Goal: Obtain resource: Download file/media

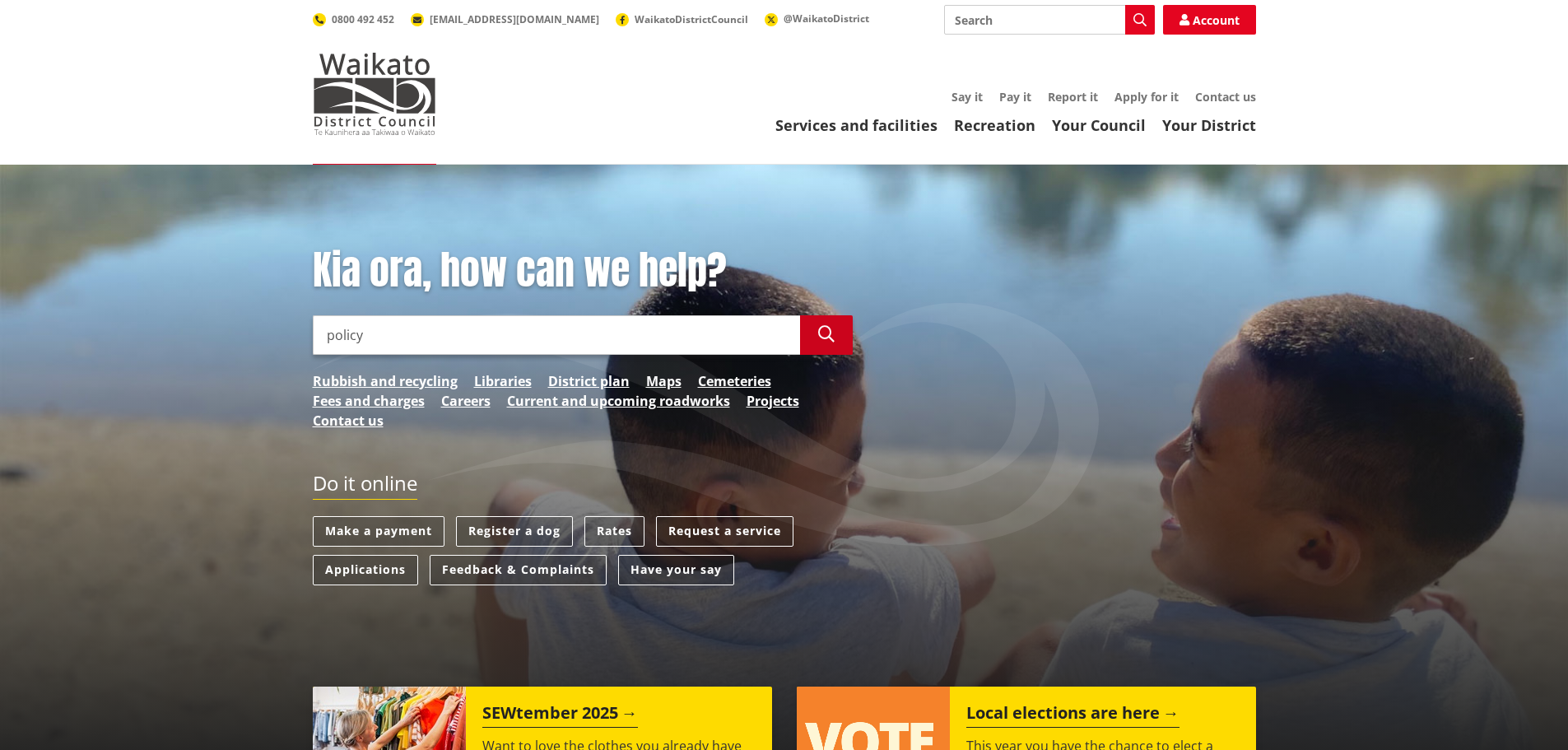
type input "policy"
click at [843, 338] on button "Search" at bounding box center [826, 335] width 53 height 39
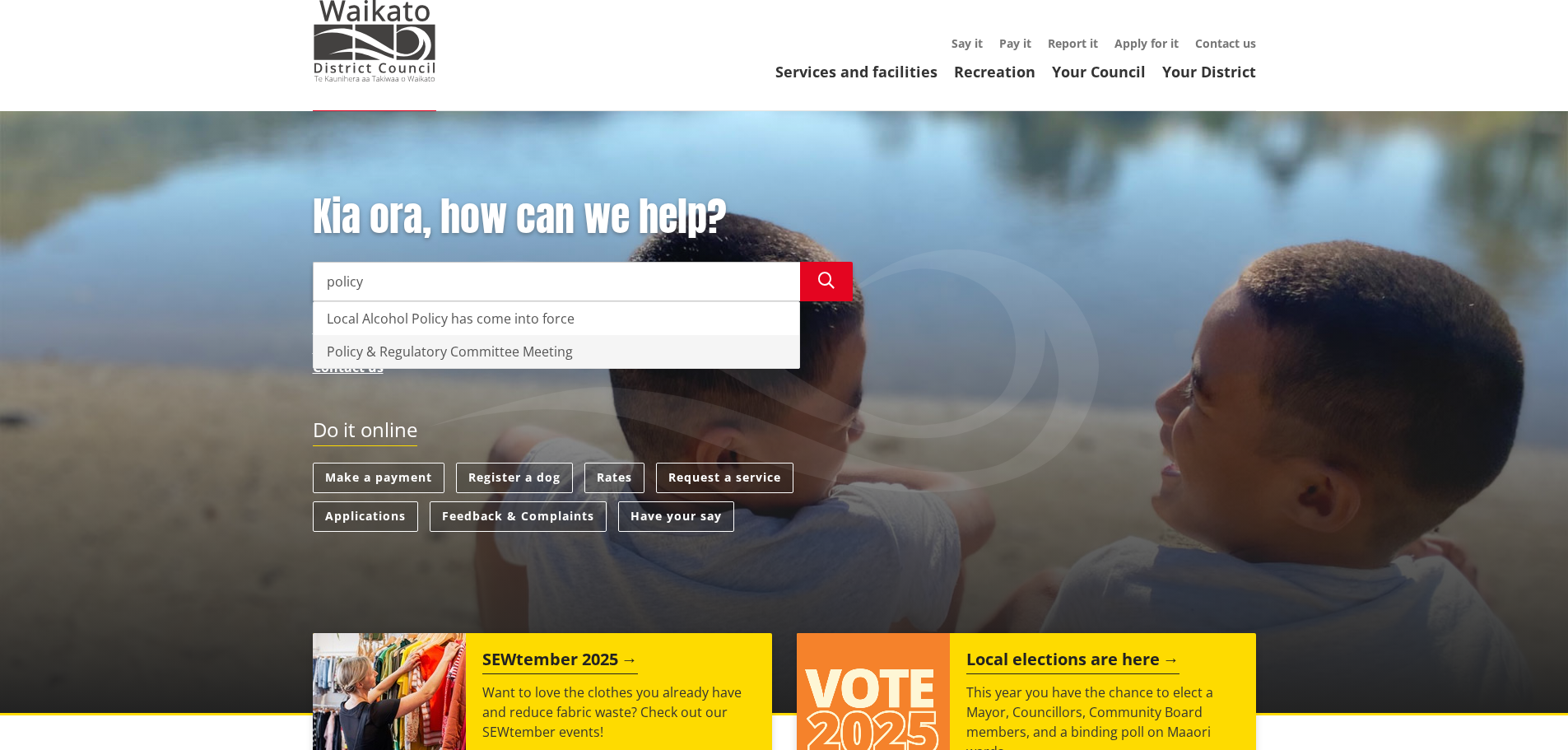
scroll to position [82, 0]
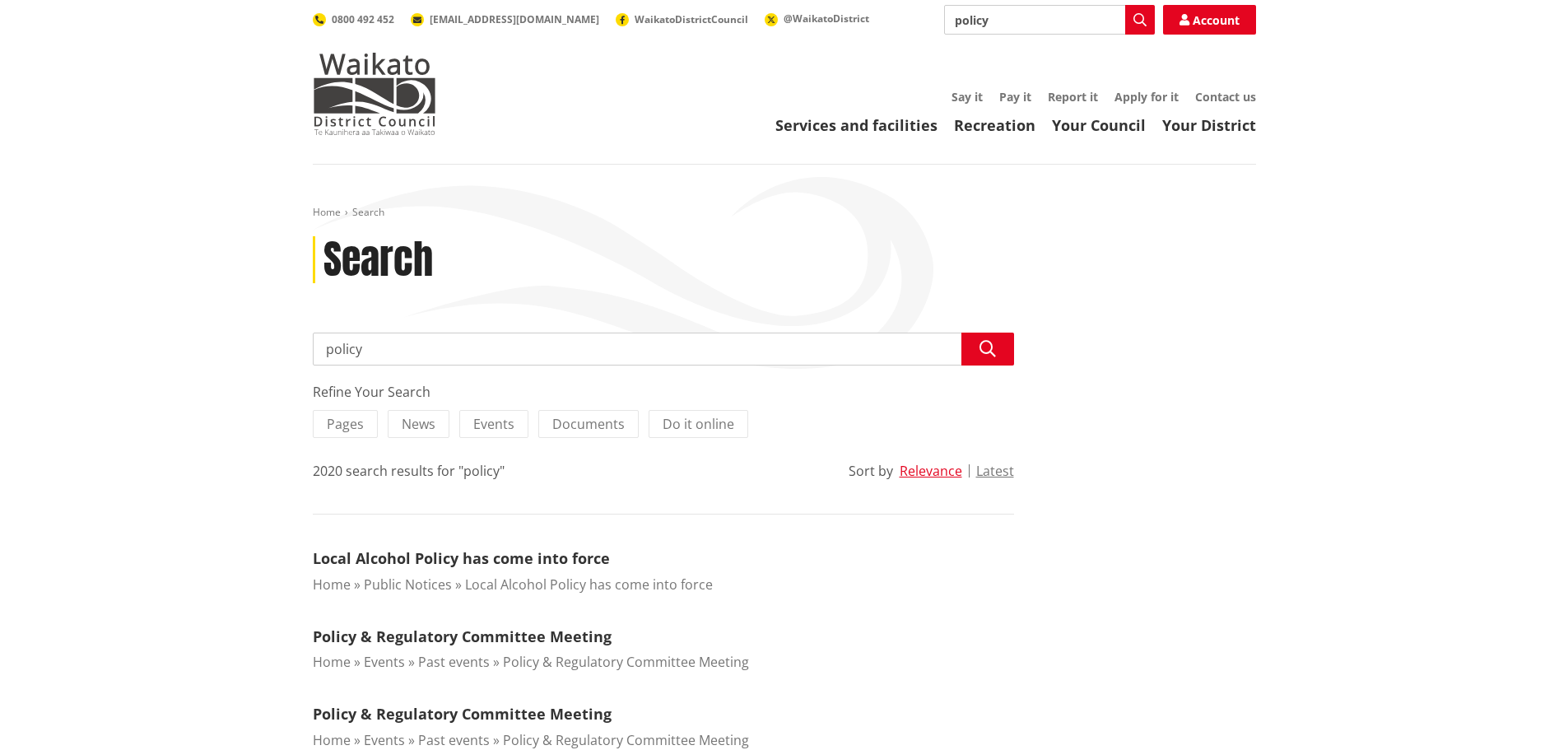
click at [366, 354] on input "policy" at bounding box center [664, 349] width 702 height 33
type input "policies"
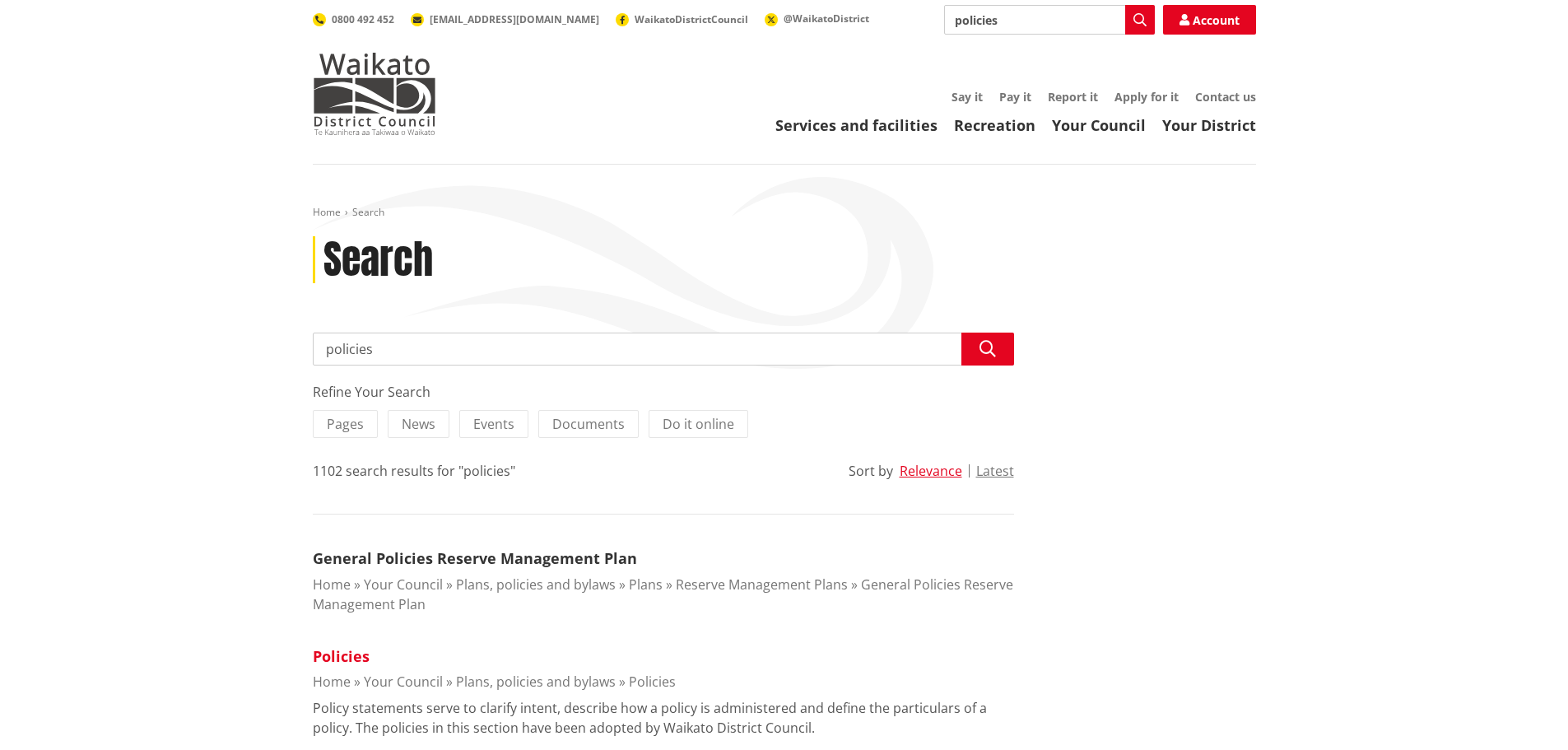
click at [350, 661] on link "Policies" at bounding box center [341, 656] width 57 height 20
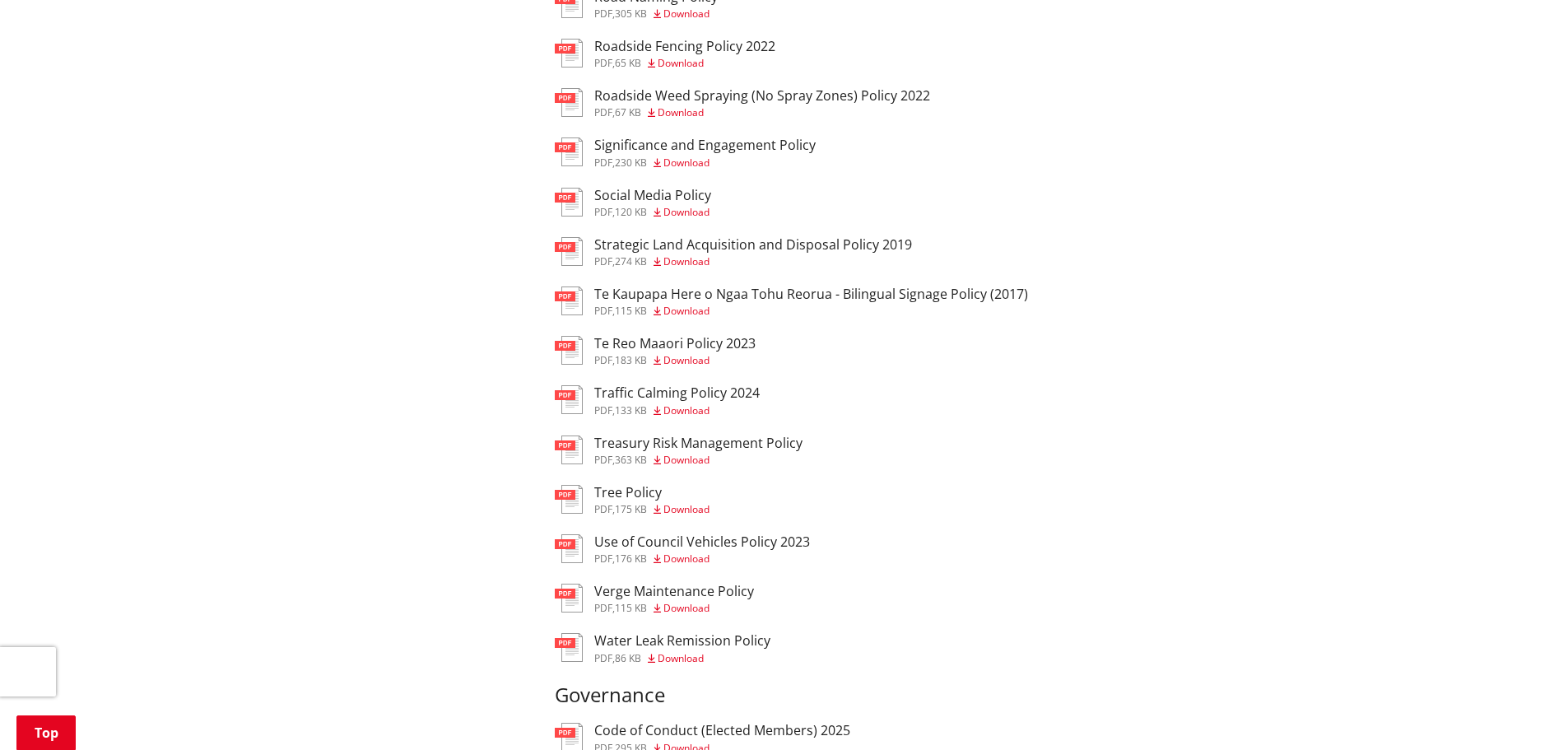
scroll to position [1646, 0]
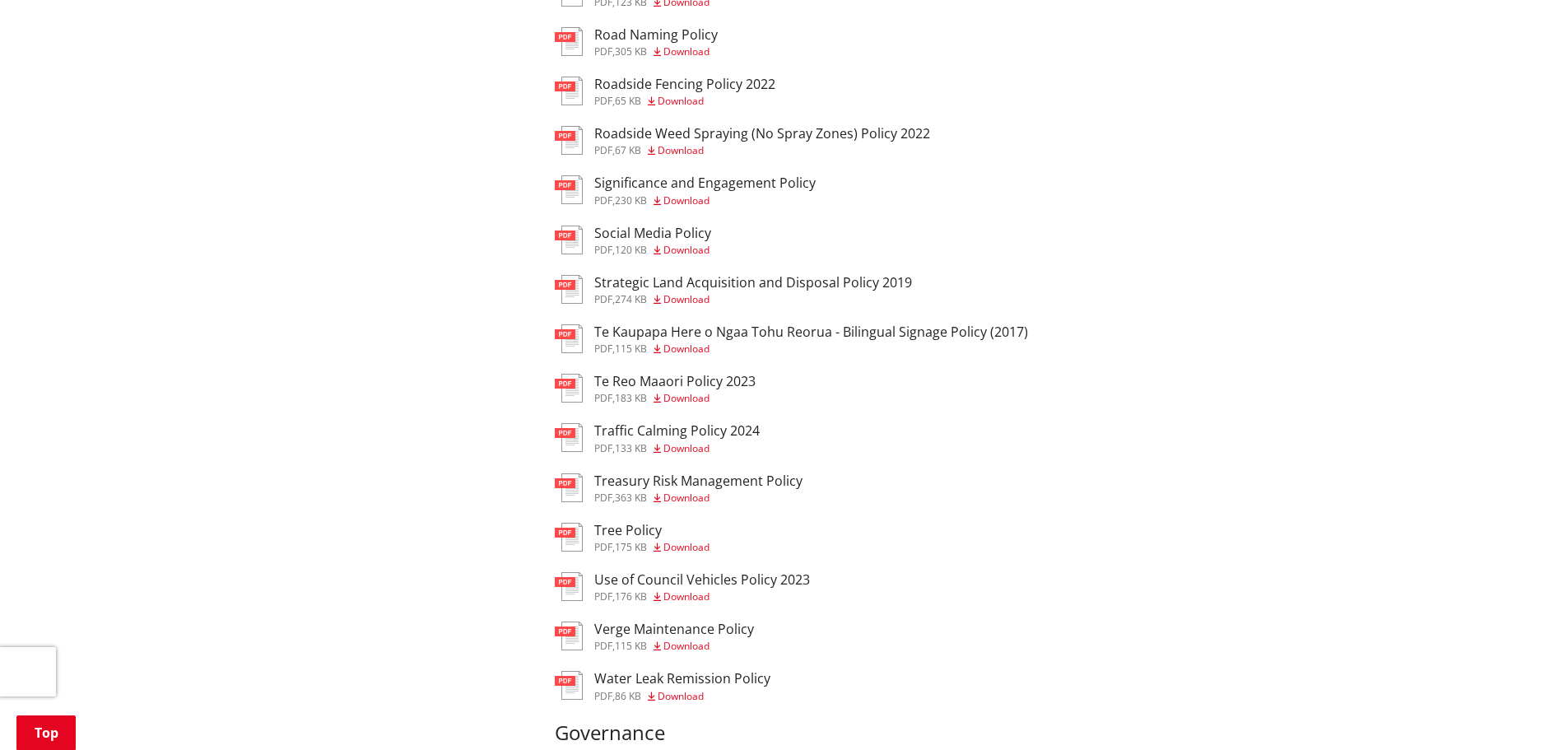
click at [692, 596] on span "Download" at bounding box center [687, 596] width 46 height 14
